Goal: Transaction & Acquisition: Register for event/course

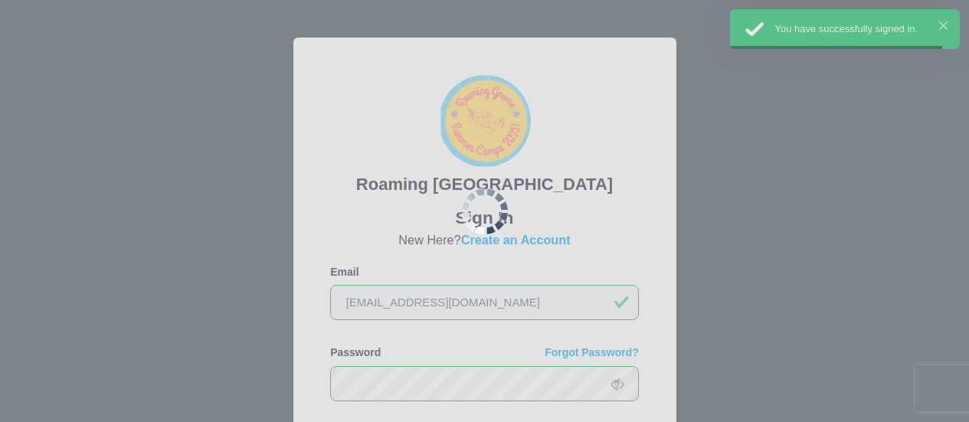
scroll to position [153, 0]
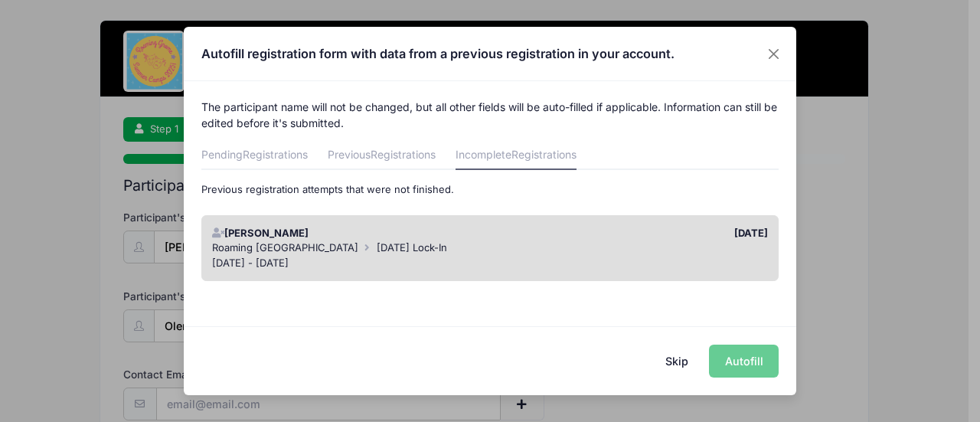
click at [465, 254] on div "Roaming Gnome Theatre October 2025 Lock-In" at bounding box center [490, 247] width 557 height 15
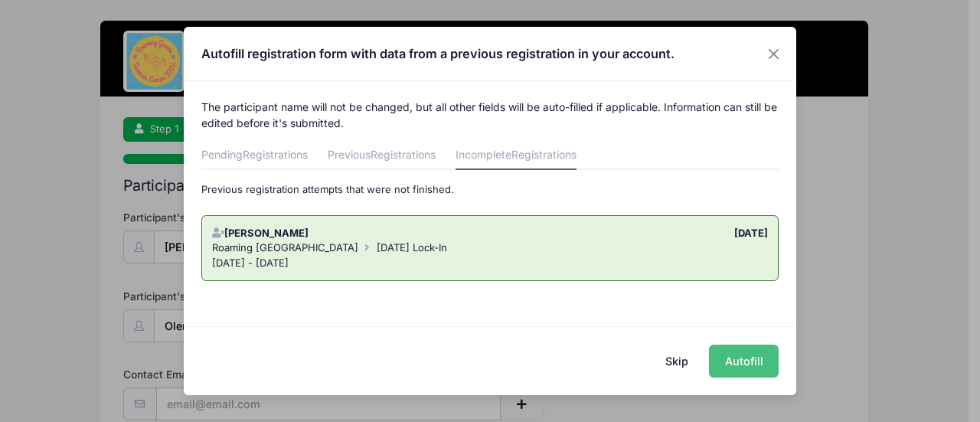
click at [738, 361] on button "Autofill" at bounding box center [744, 361] width 70 height 33
type input "[EMAIL_ADDRESS][DOMAIN_NAME]"
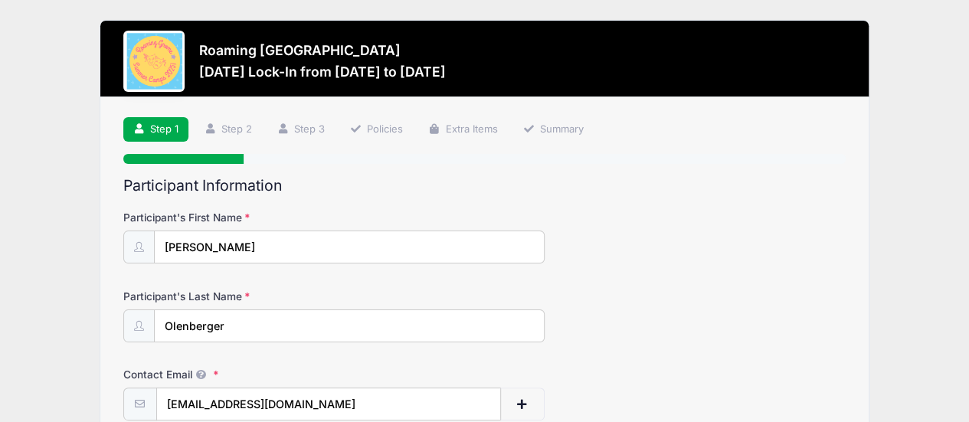
scroll to position [136, 0]
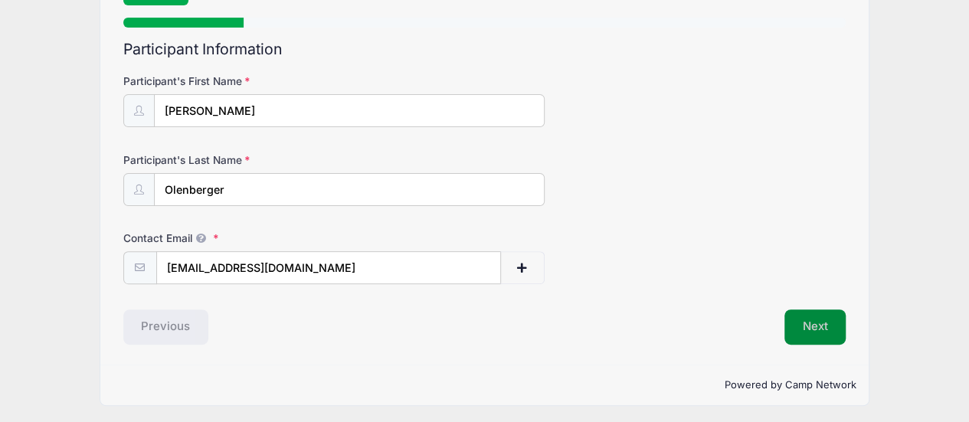
click at [809, 327] on button "Next" at bounding box center [815, 326] width 62 height 35
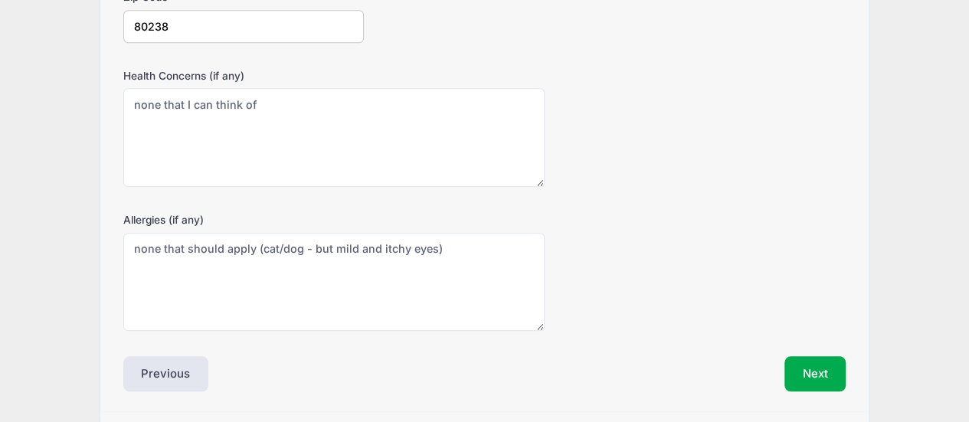
scroll to position [536, 0]
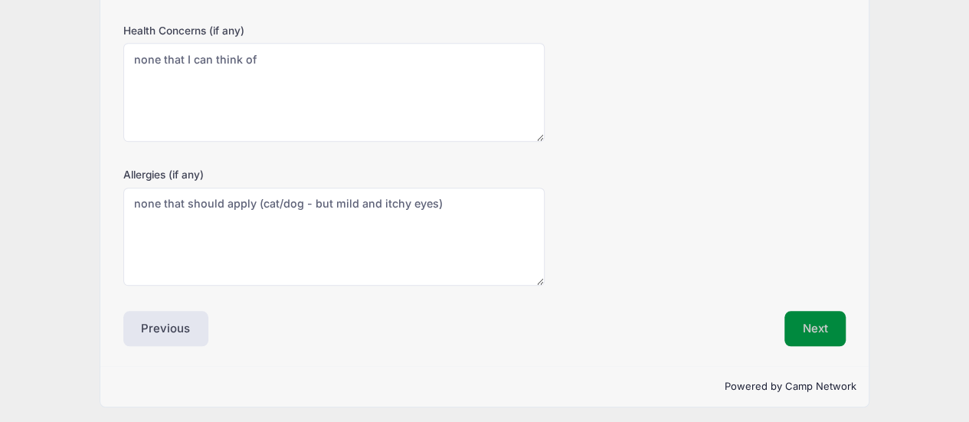
click at [822, 322] on button "Next" at bounding box center [815, 328] width 62 height 35
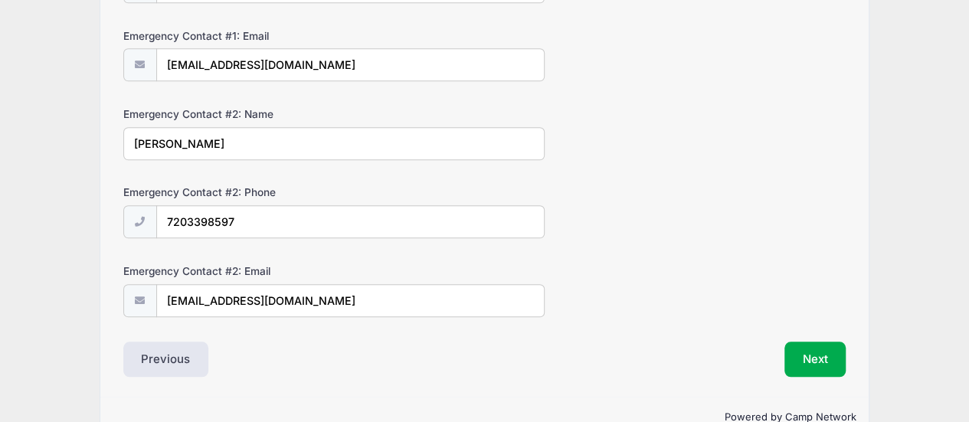
scroll to position [604, 0]
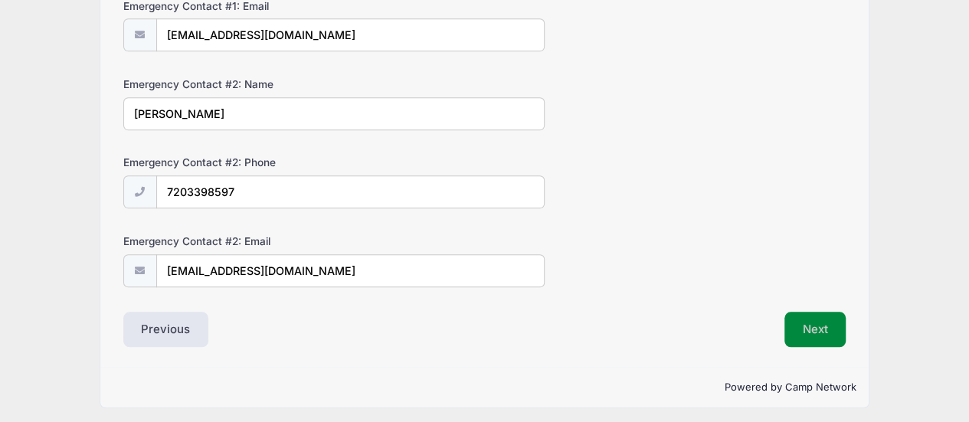
click at [809, 320] on button "Next" at bounding box center [815, 329] width 62 height 35
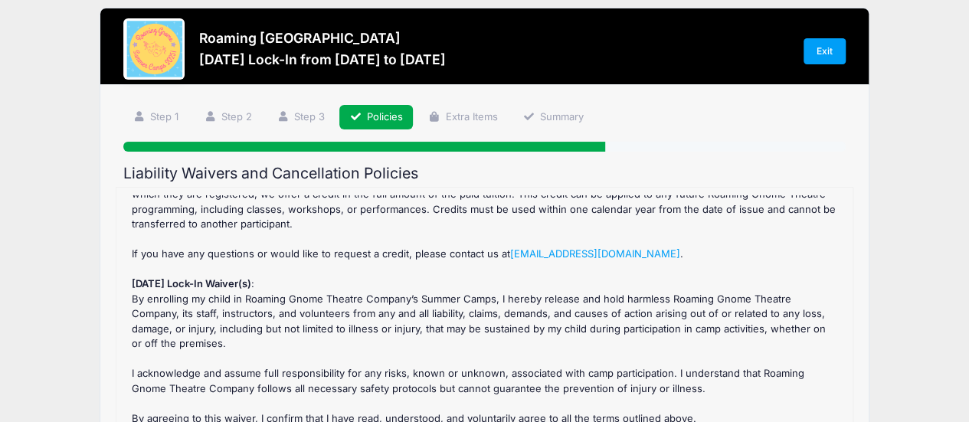
scroll to position [306, 0]
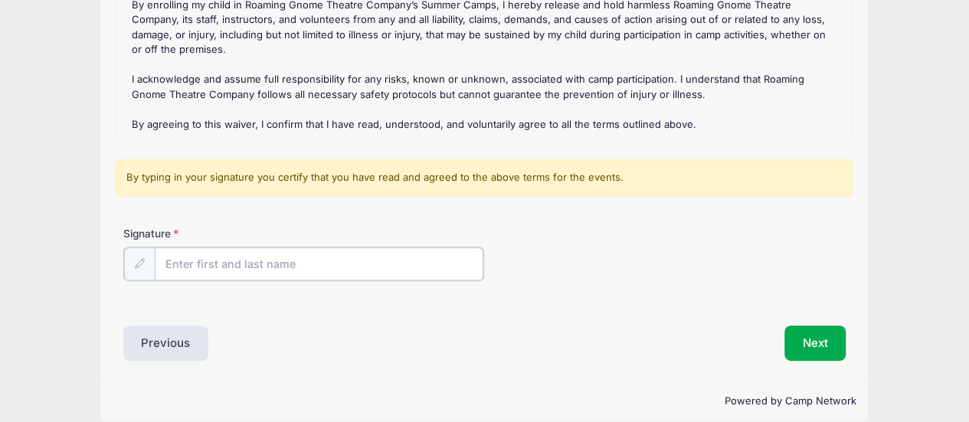
click at [343, 273] on input "Signature" at bounding box center [319, 263] width 329 height 33
type input "Katie Olenberger"
click at [831, 347] on button "Next" at bounding box center [815, 341] width 62 height 35
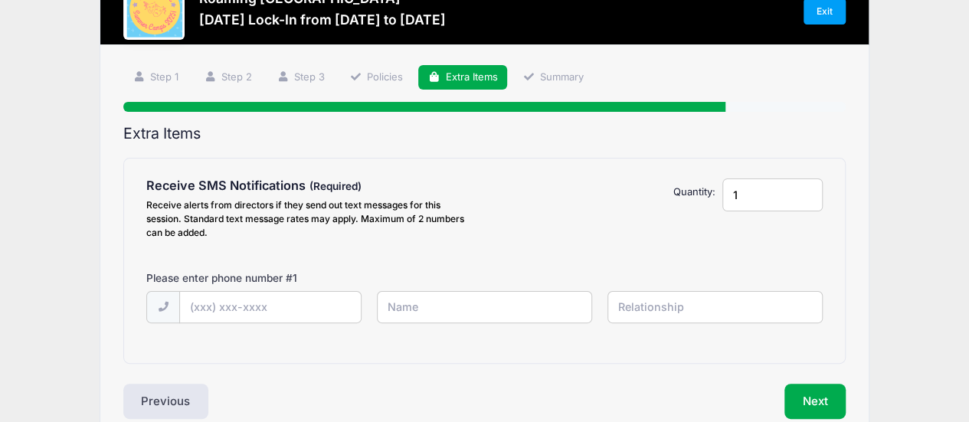
scroll to position [77, 0]
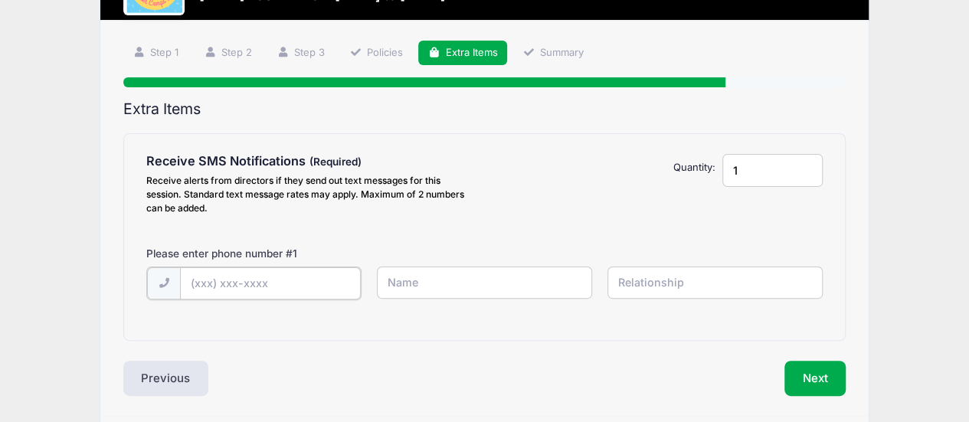
click at [257, 292] on input "text" at bounding box center [270, 283] width 181 height 33
type input "(720) 877-3093"
click at [438, 289] on input "text" at bounding box center [484, 282] width 215 height 33
type input "Katie Olenberger"
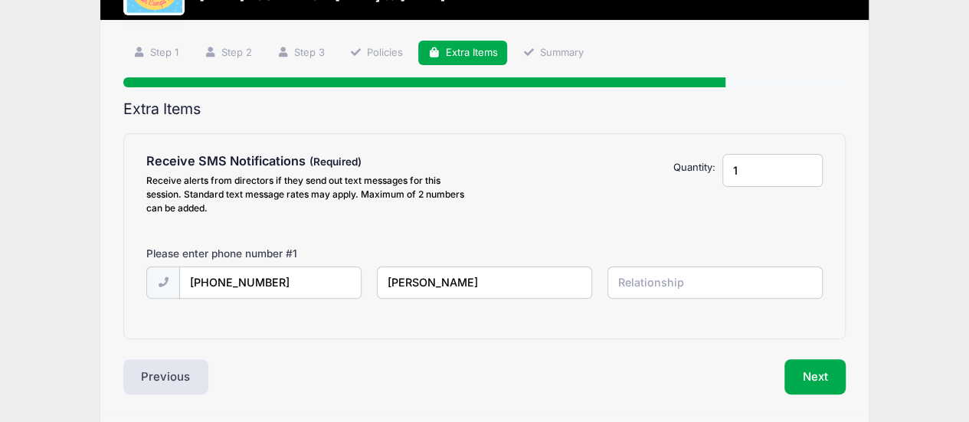
click at [675, 290] on input "text" at bounding box center [714, 282] width 215 height 33
type input "mother"
click at [822, 376] on button "Next" at bounding box center [815, 376] width 62 height 35
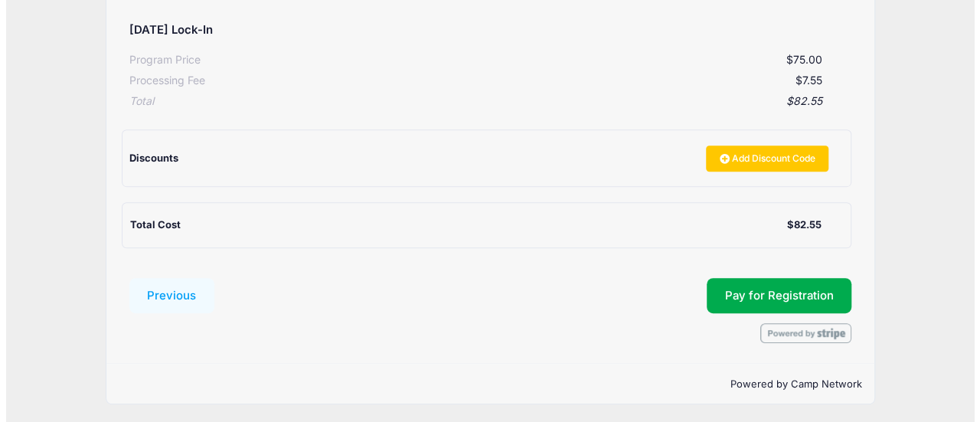
scroll to position [303, 0]
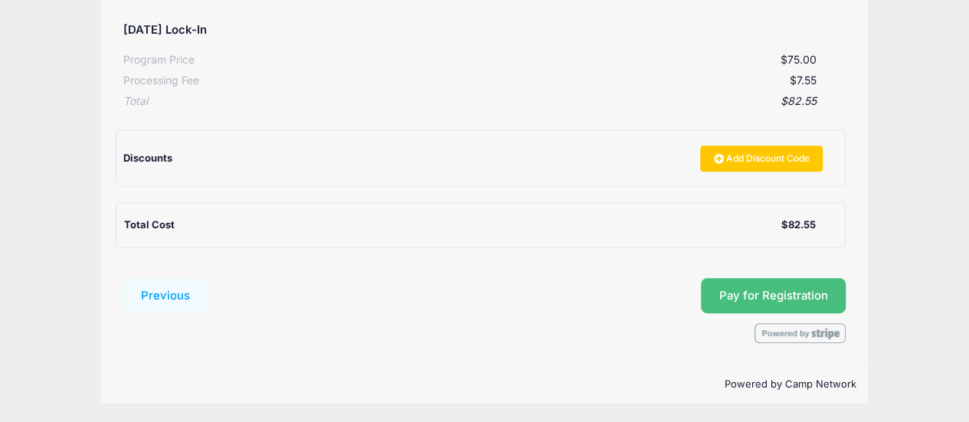
click at [790, 298] on button "Pay for Registration" at bounding box center [773, 295] width 145 height 35
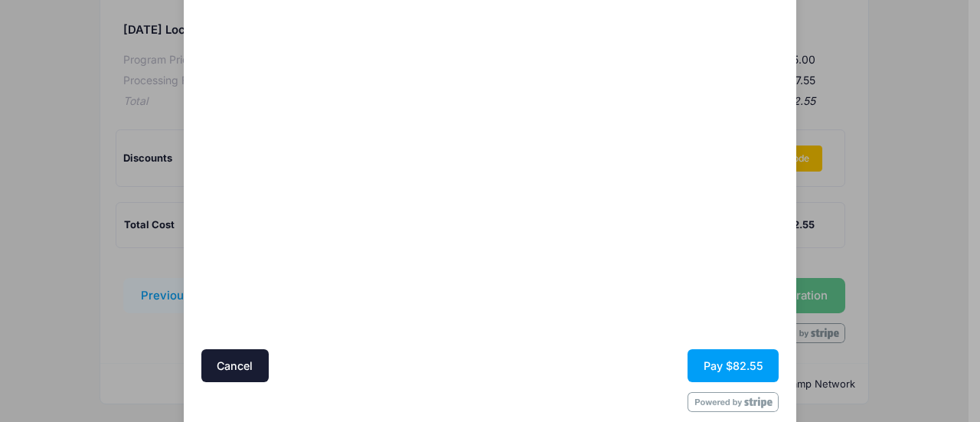
scroll to position [191, 0]
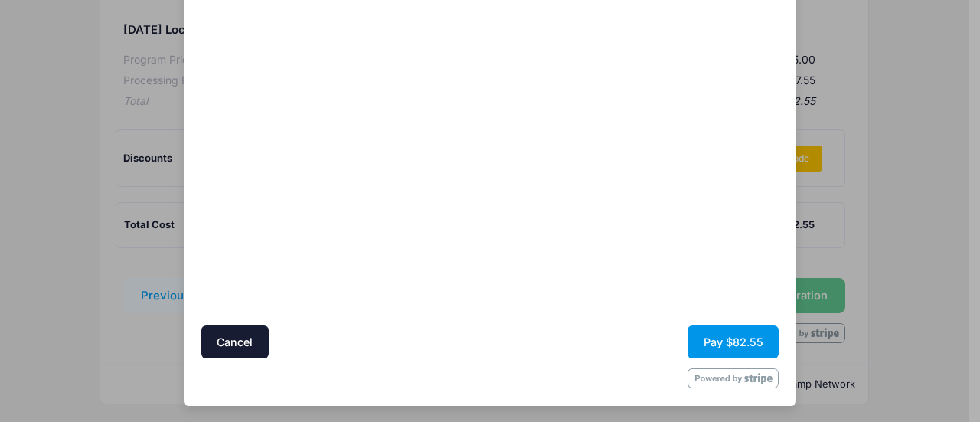
click at [729, 338] on button "Pay $82.55" at bounding box center [733, 341] width 91 height 33
